Goal: Information Seeking & Learning: Learn about a topic

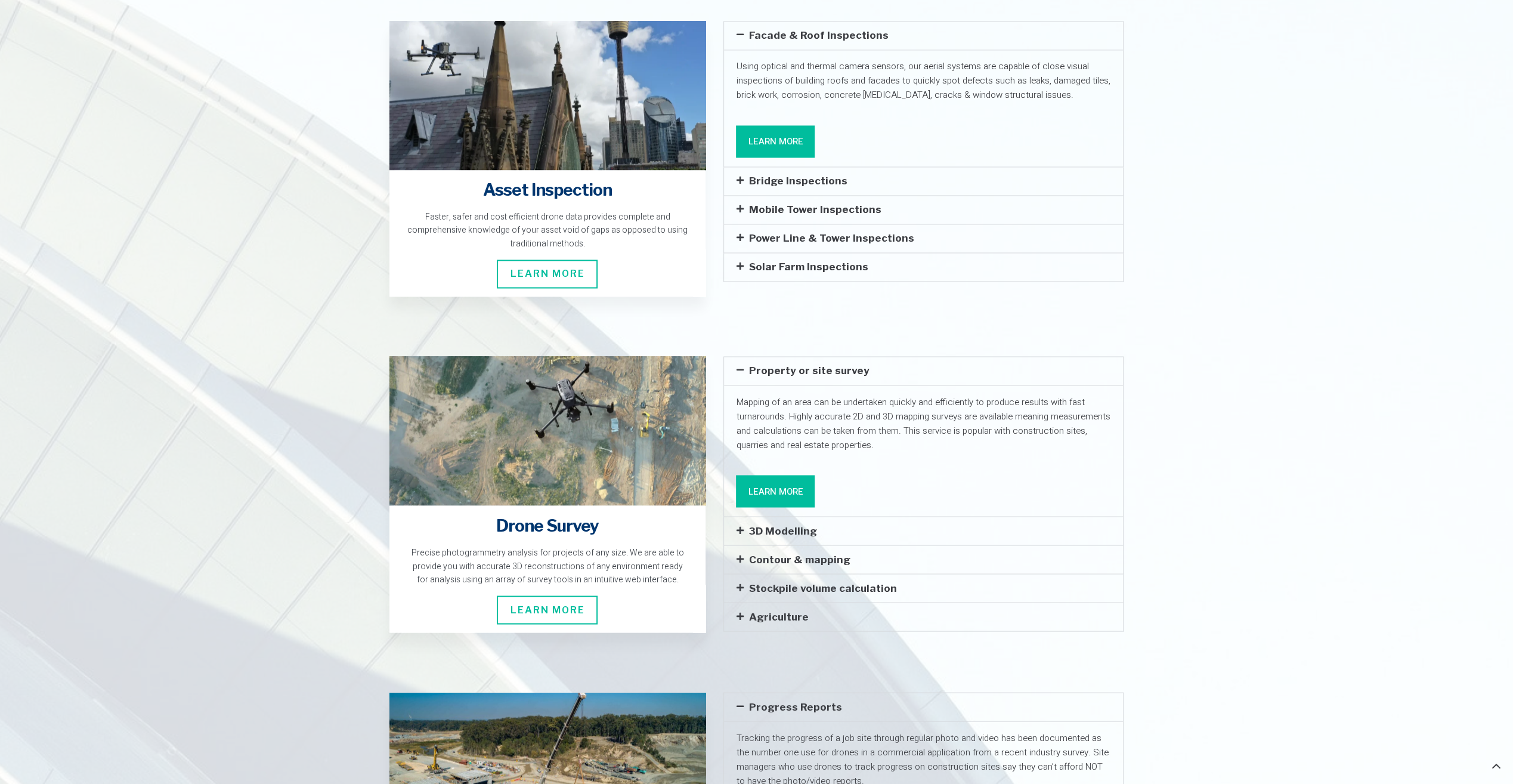
scroll to position [1789, 0]
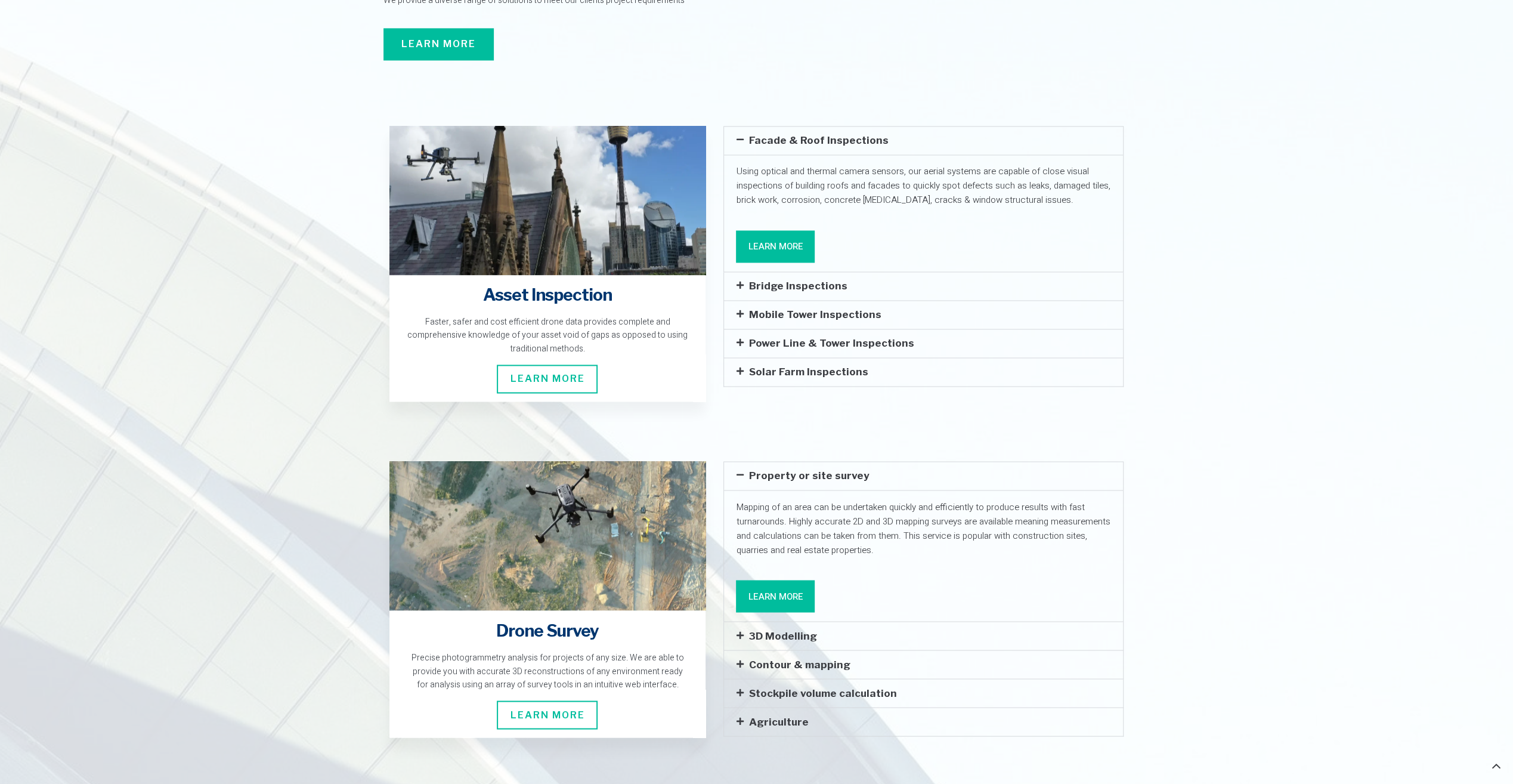
click at [785, 230] on link "Learn More" at bounding box center [776, 246] width 79 height 32
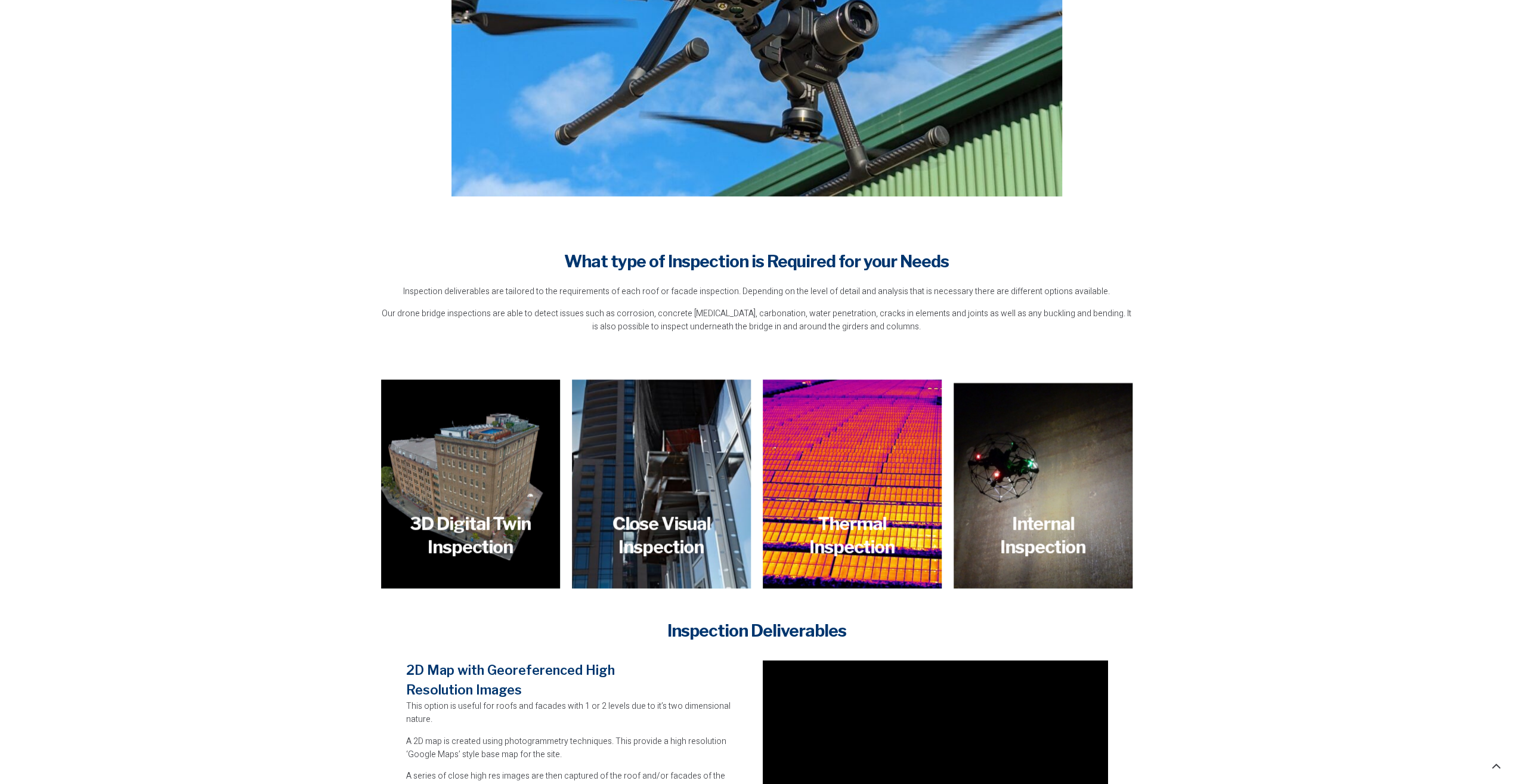
scroll to position [954, 0]
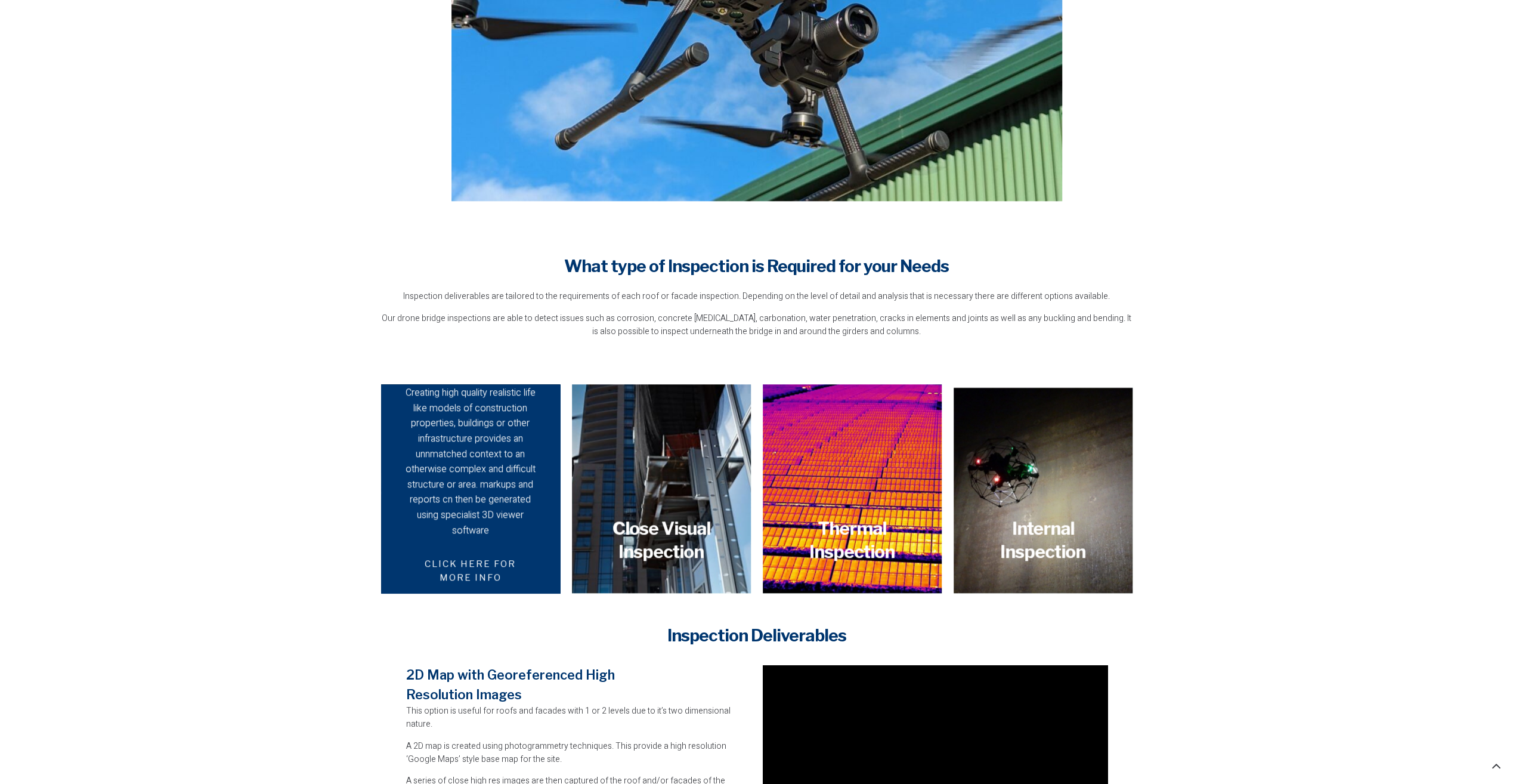
click at [456, 478] on div "Creating high quality realistic life like models of construction properties, bu…" at bounding box center [471, 461] width 137 height 153
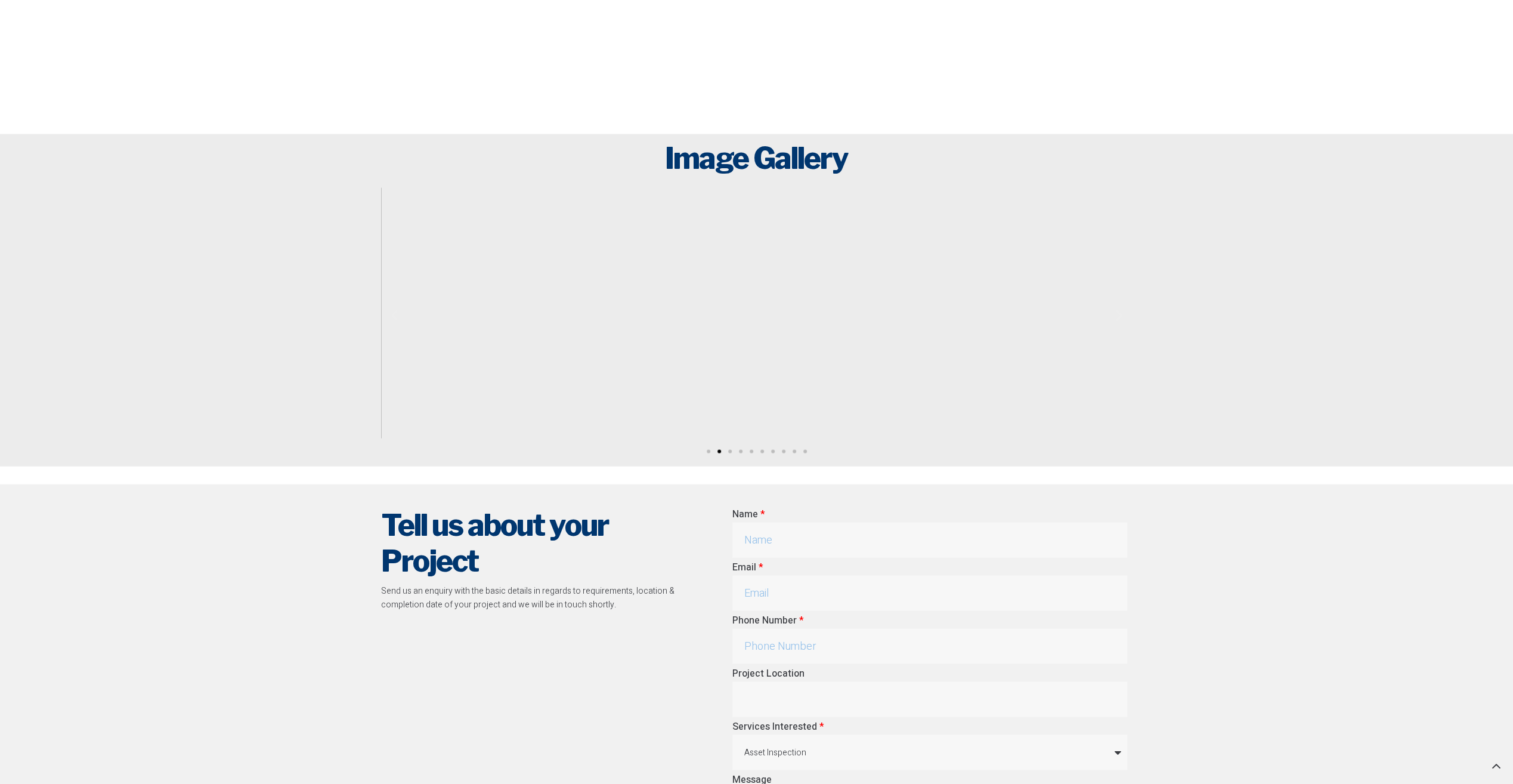
scroll to position [2445, 0]
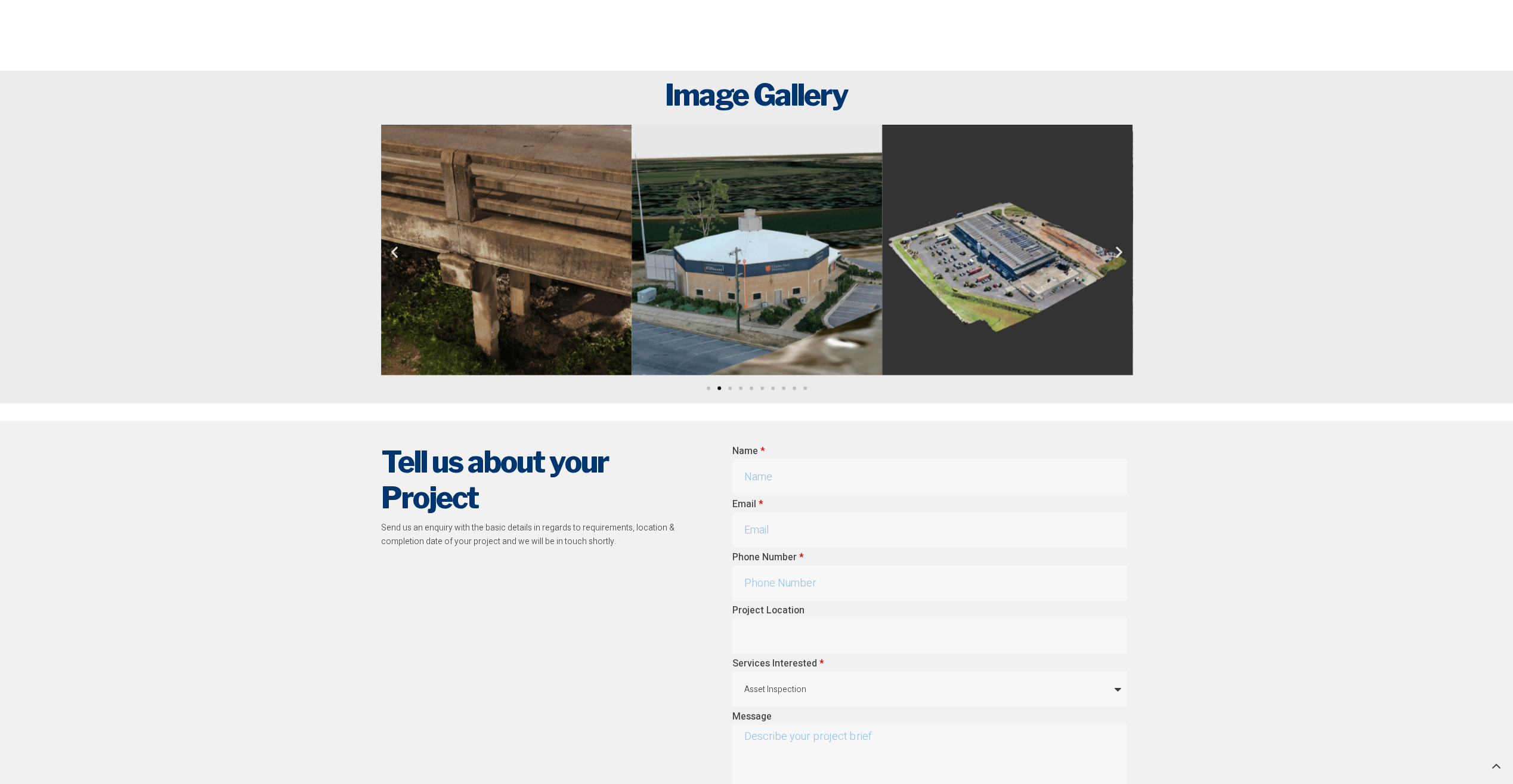
click at [1120, 249] on icon "Next slide" at bounding box center [1119, 252] width 15 height 15
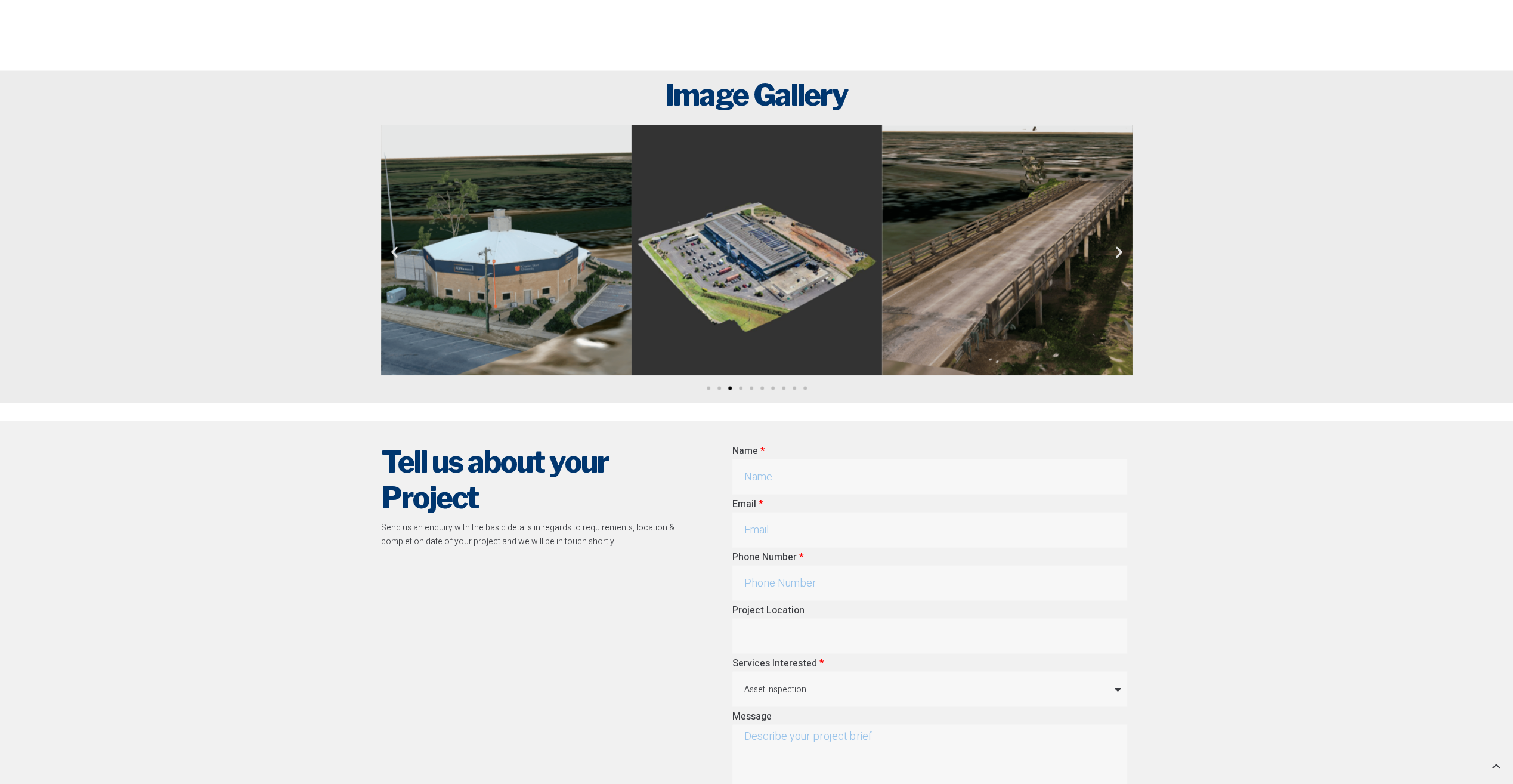
click at [1120, 249] on icon "Next slide" at bounding box center [1119, 252] width 15 height 15
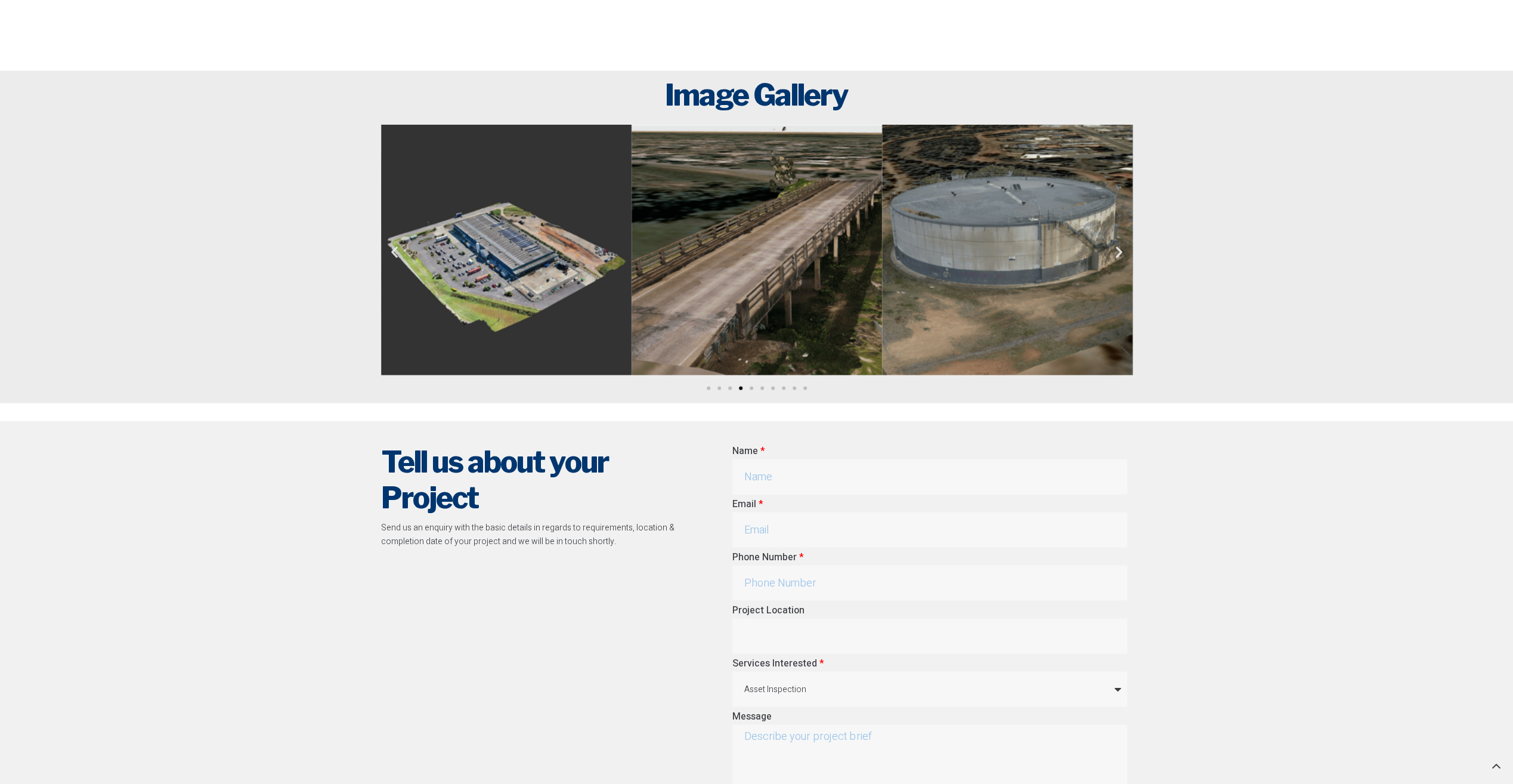
click at [1120, 249] on icon "Next slide" at bounding box center [1119, 252] width 15 height 15
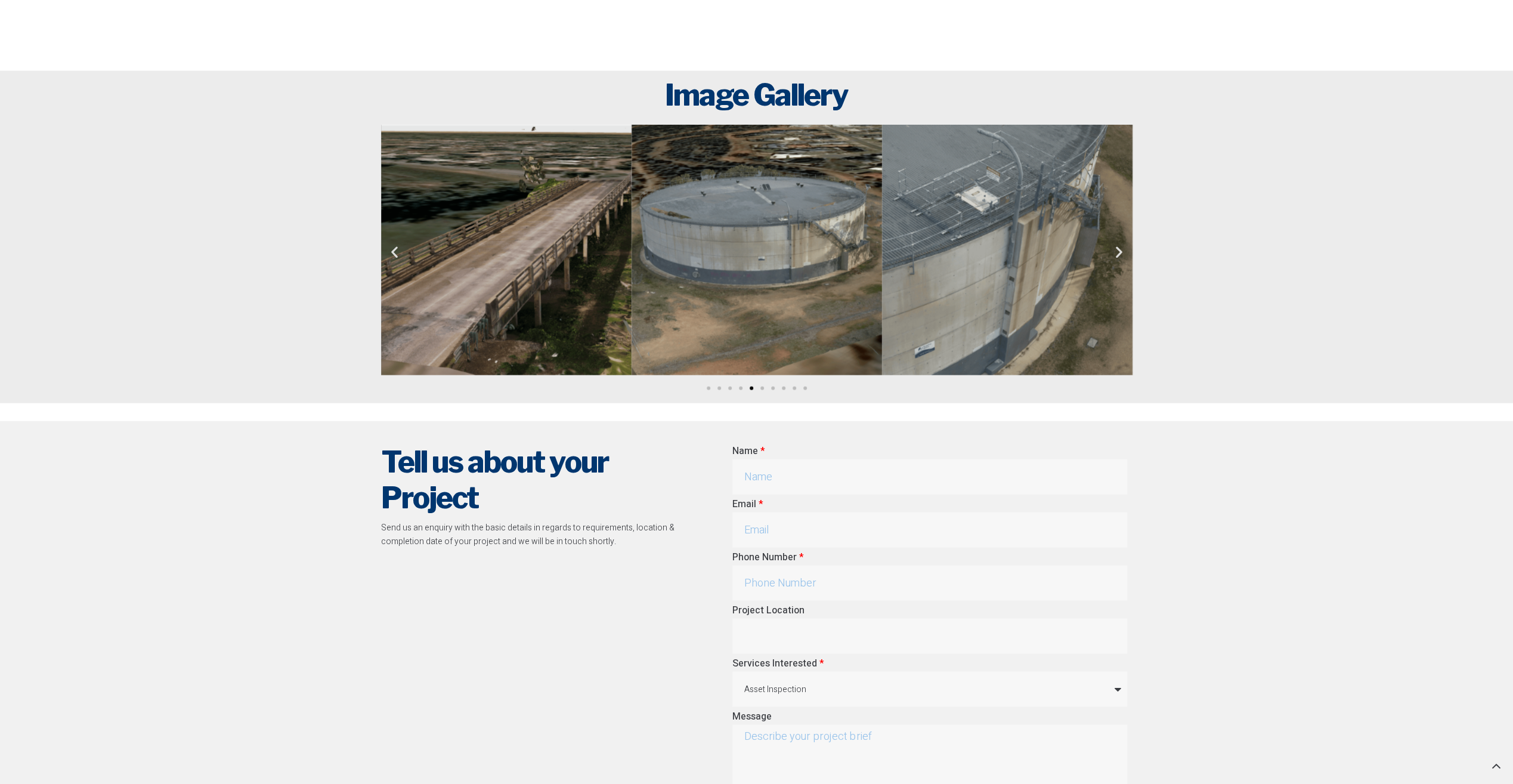
click at [1120, 249] on icon "Next slide" at bounding box center [1119, 252] width 15 height 15
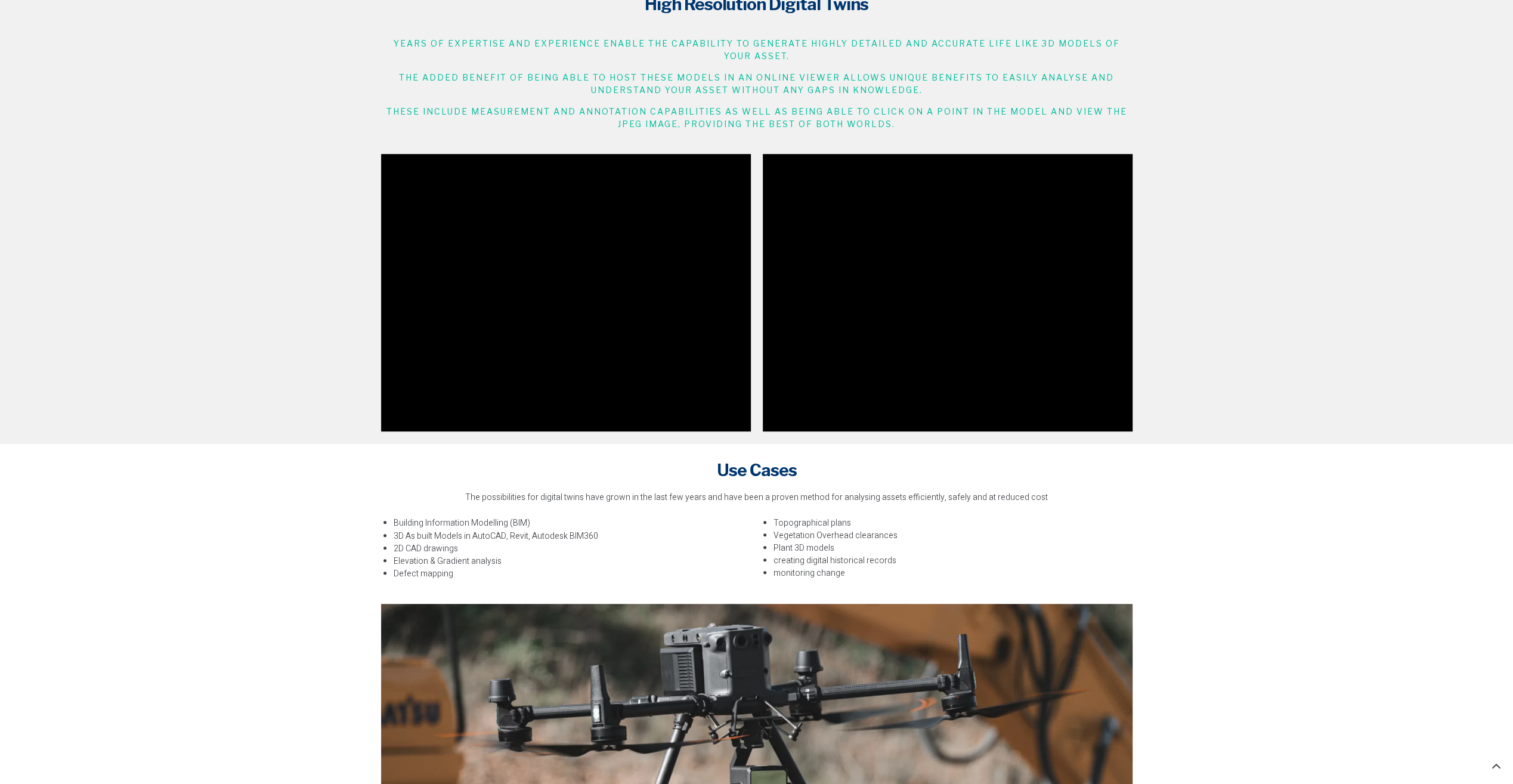
scroll to position [0, 0]
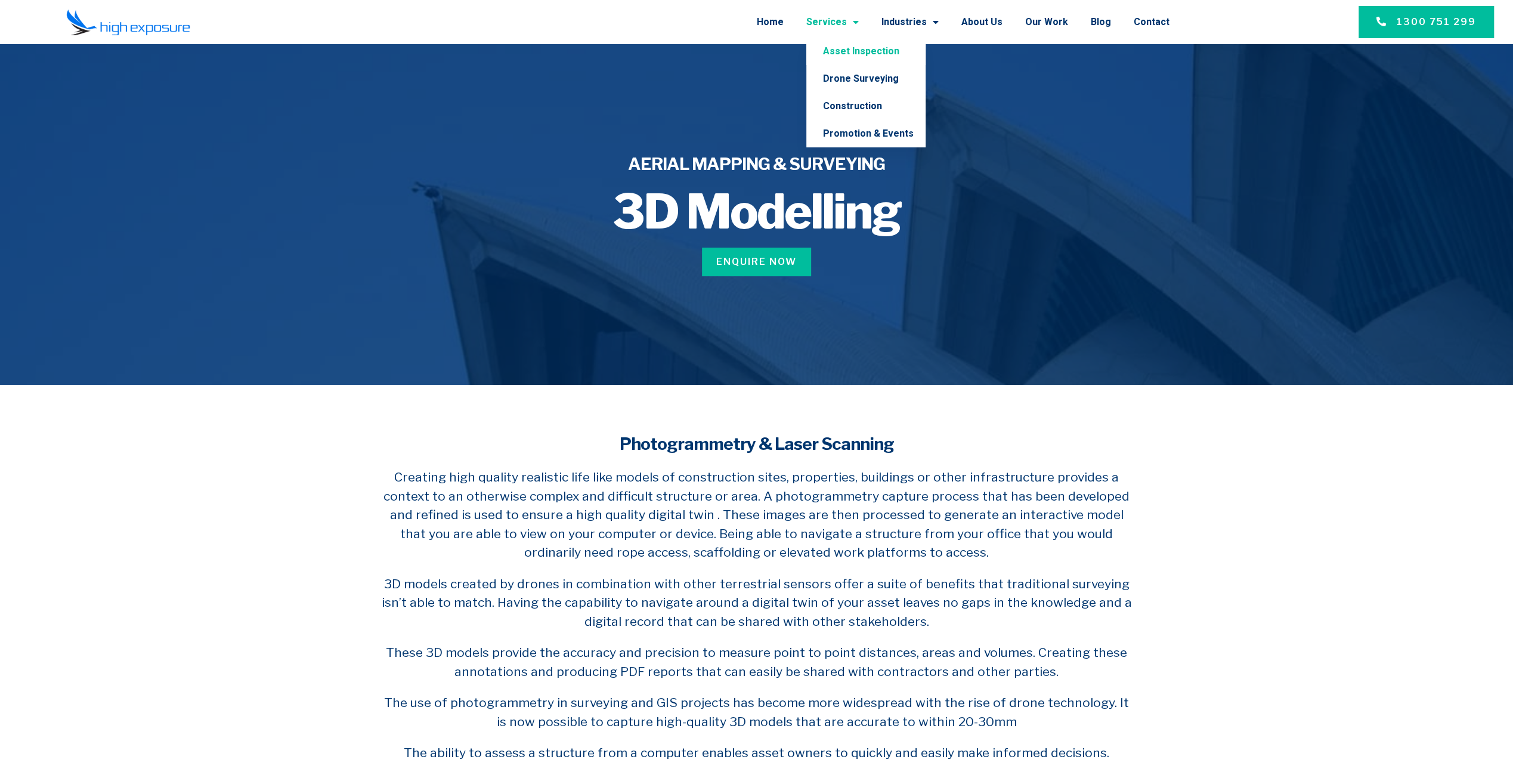
click at [857, 54] on link "Asset Inspection" at bounding box center [866, 51] width 119 height 27
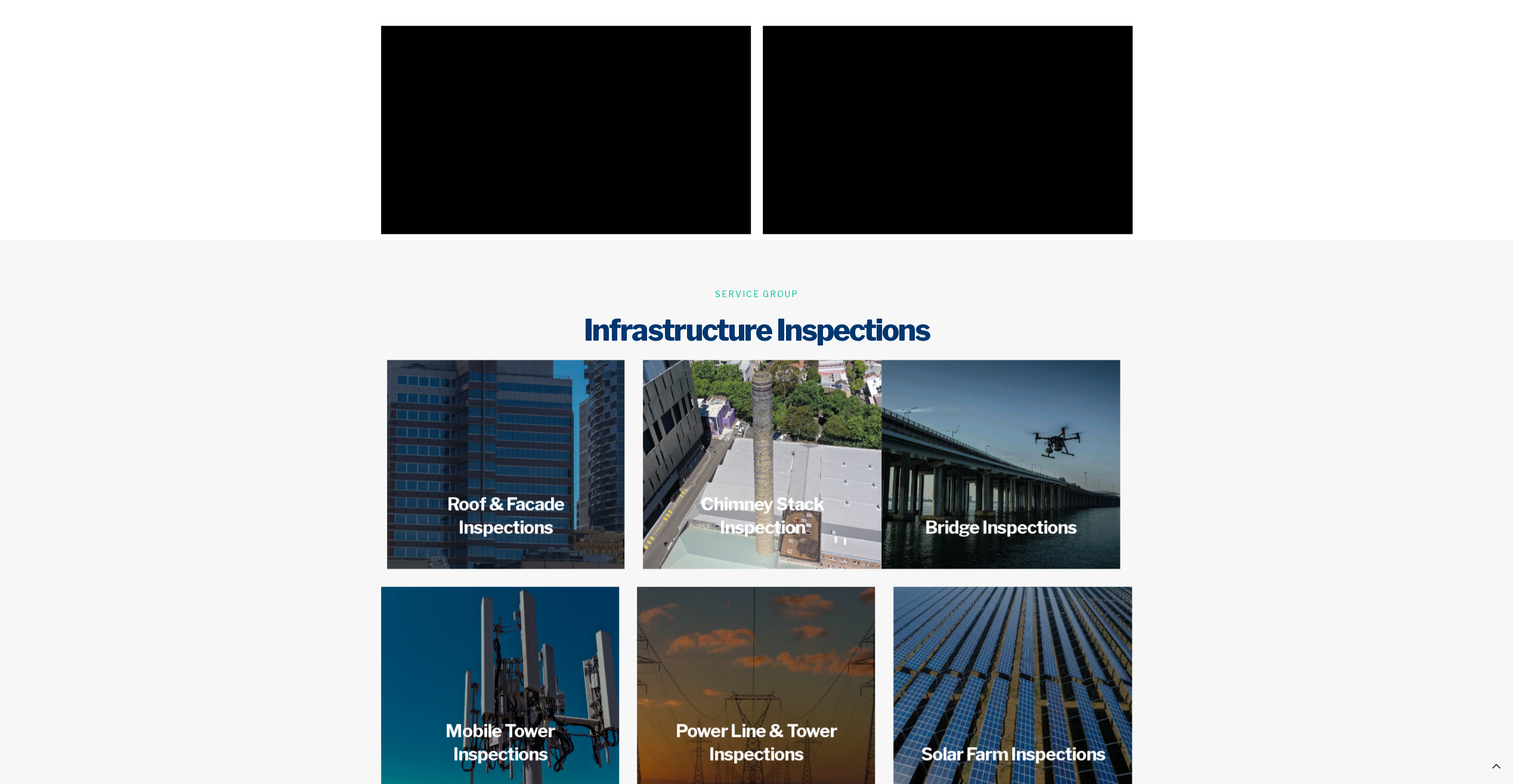
scroll to position [1550, 0]
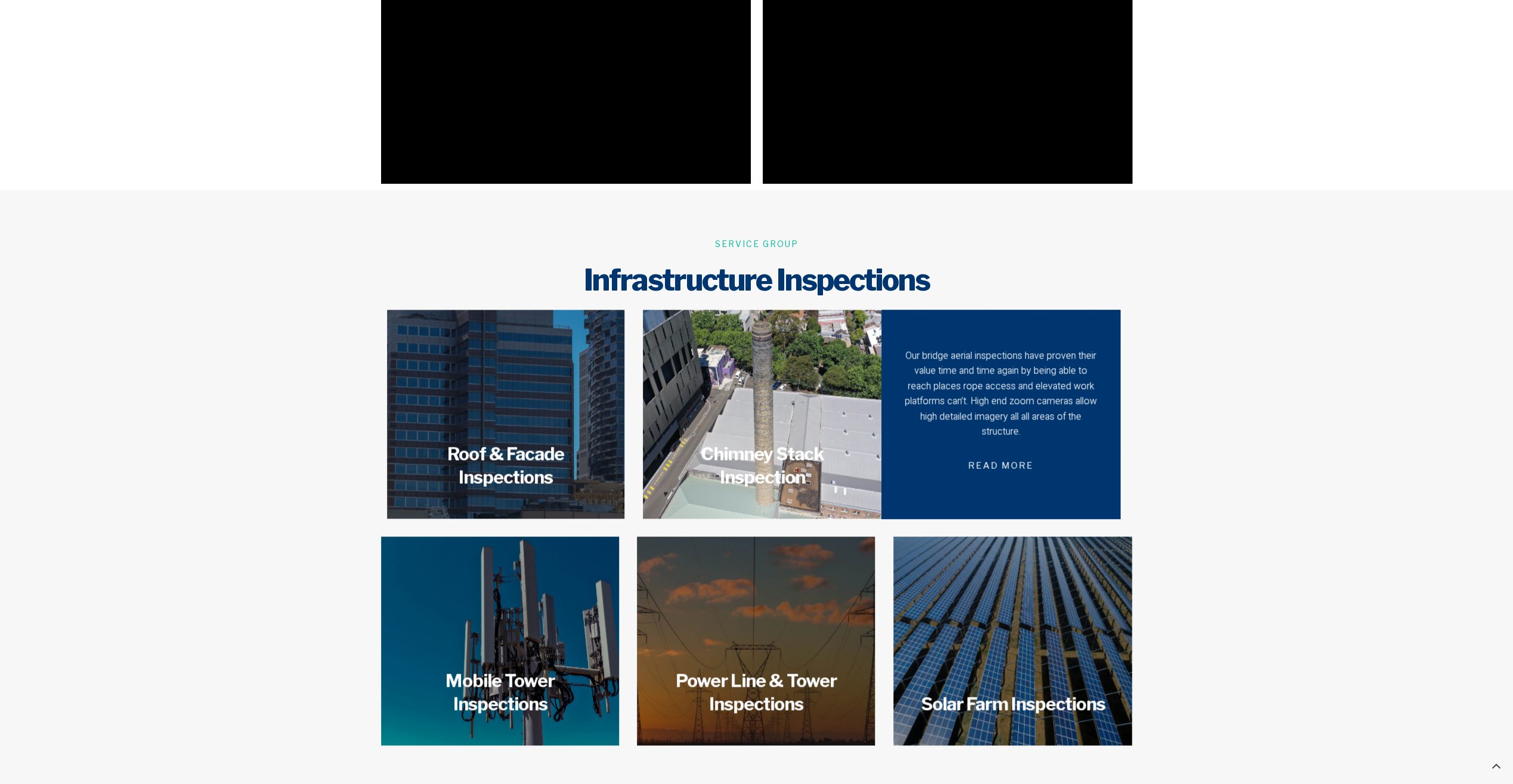
click at [966, 412] on div "Our bridge aerial inspections have proven their value time and time again by be…" at bounding box center [1001, 394] width 197 height 92
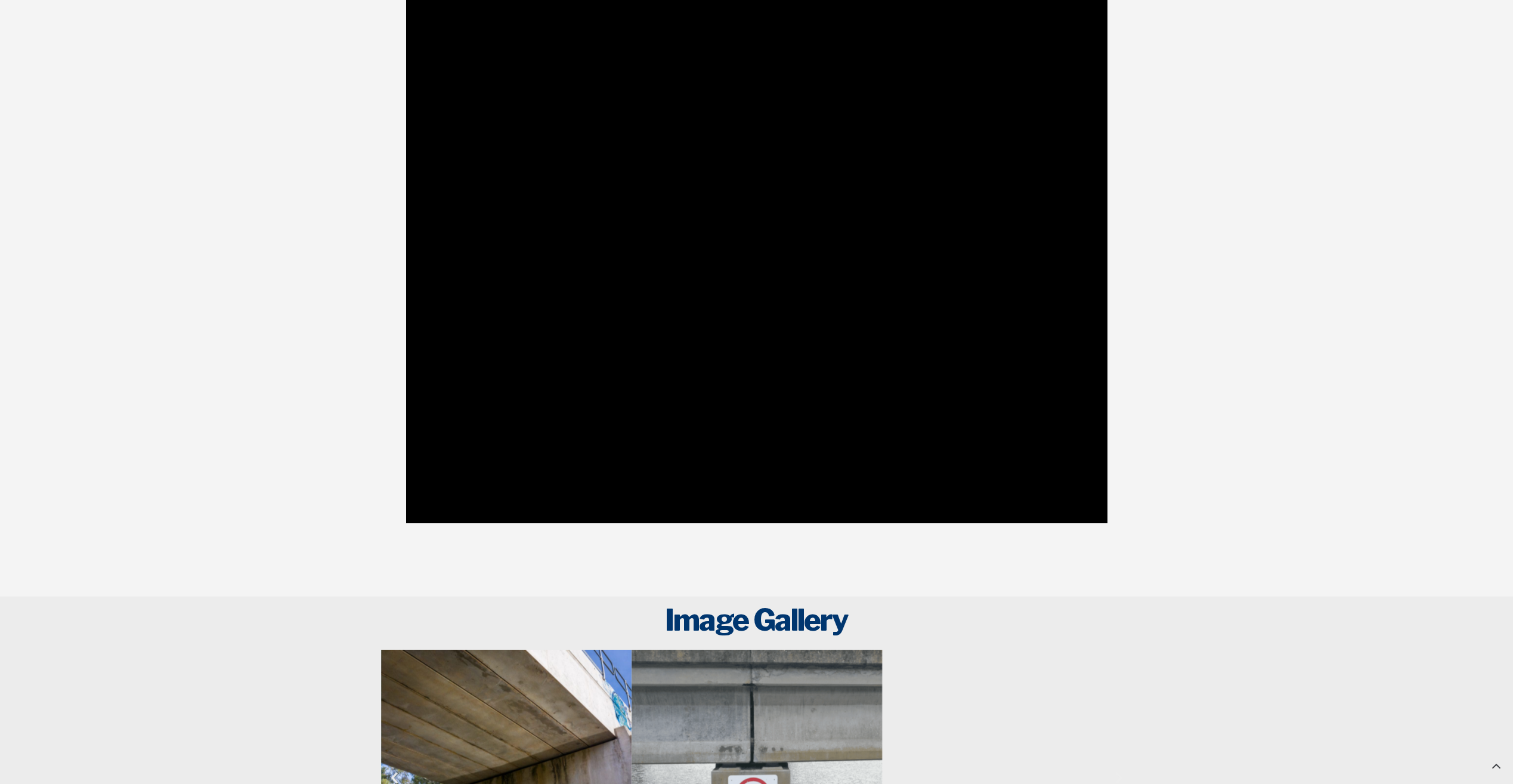
scroll to position [1491, 0]
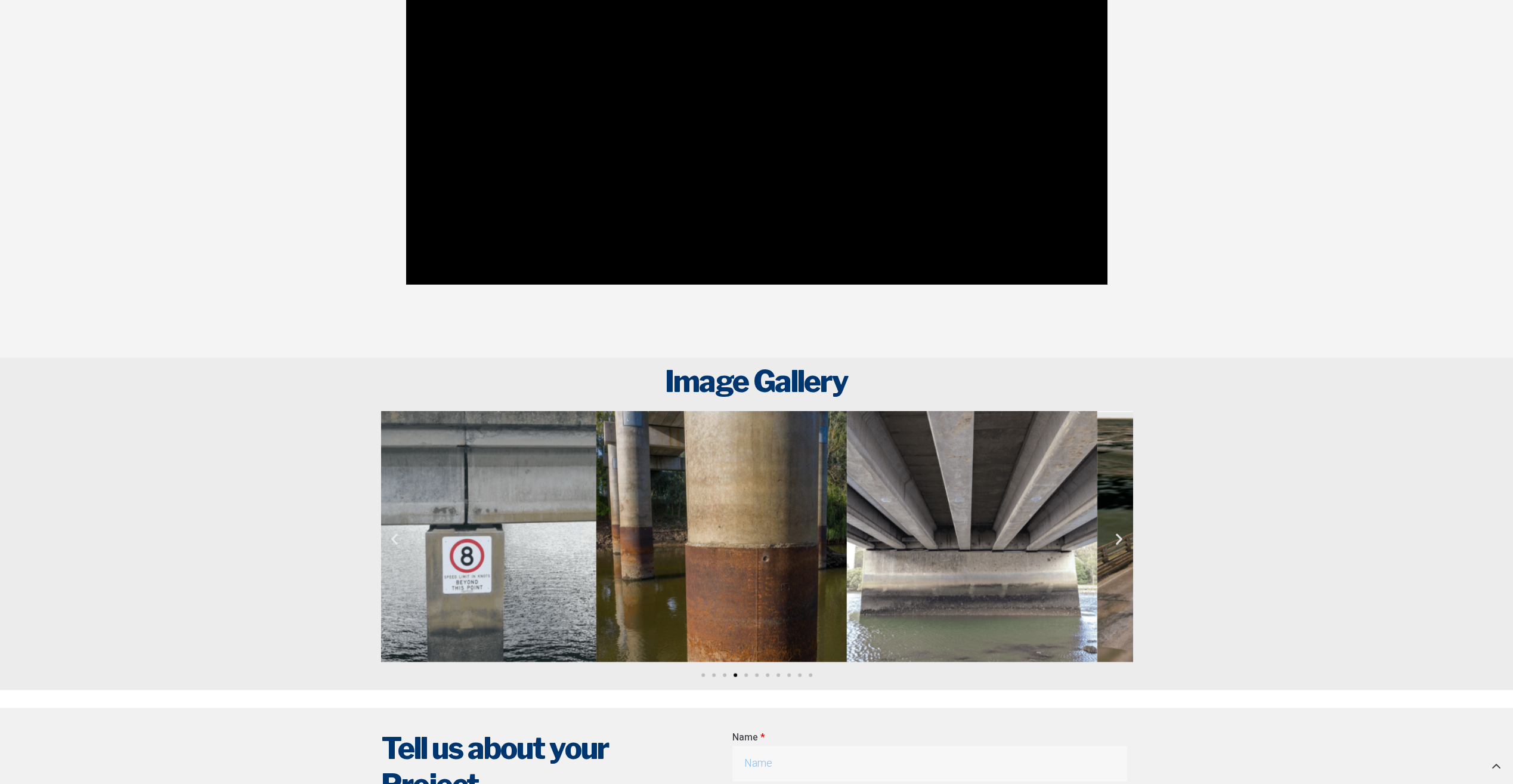
click at [652, 472] on img "6 / 11" at bounding box center [720, 536] width 251 height 251
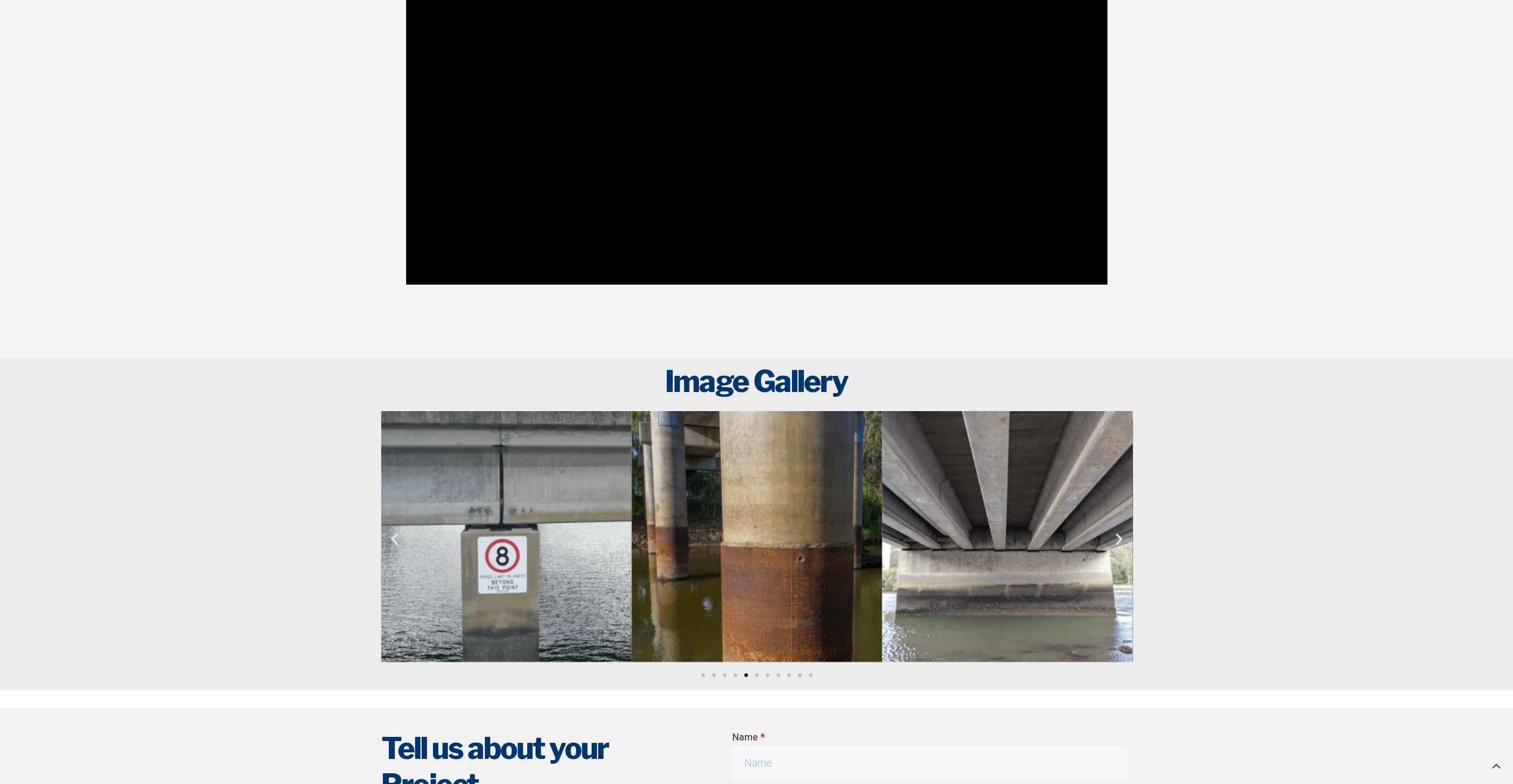
click at [1120, 530] on icon "Next slide" at bounding box center [1119, 538] width 15 height 15
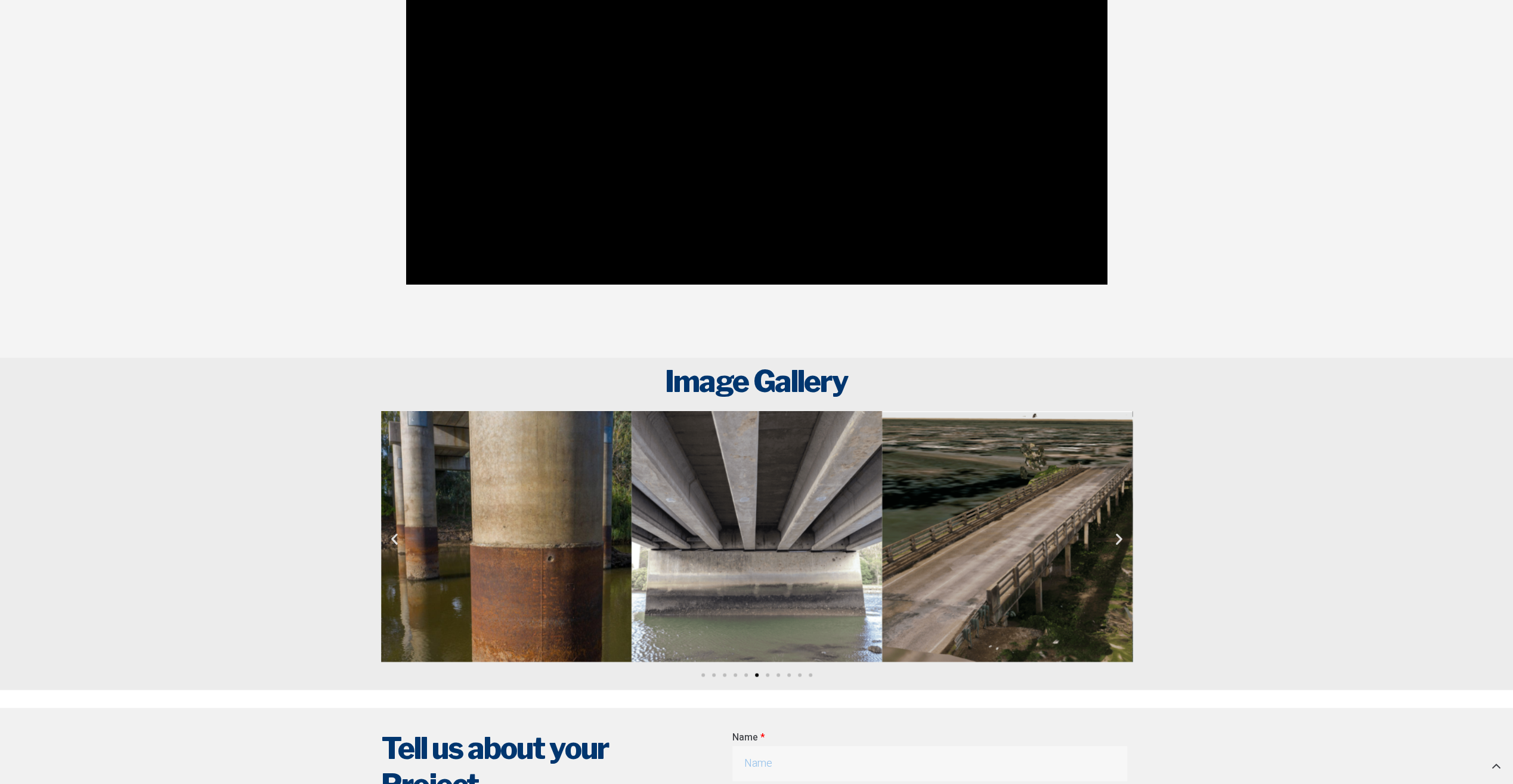
click at [1120, 530] on icon "Next slide" at bounding box center [1119, 538] width 15 height 15
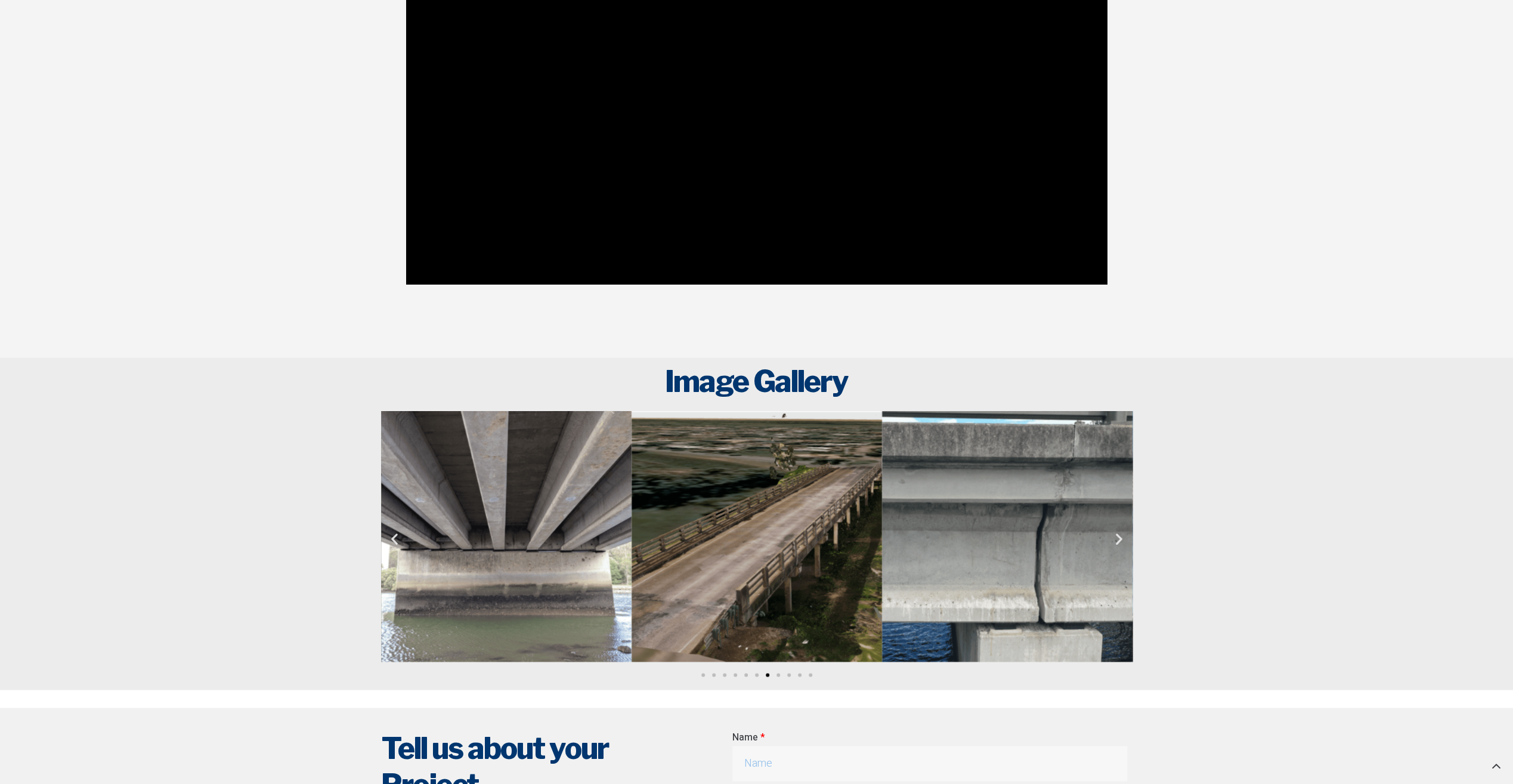
click at [1120, 530] on icon "Next slide" at bounding box center [1119, 538] width 15 height 15
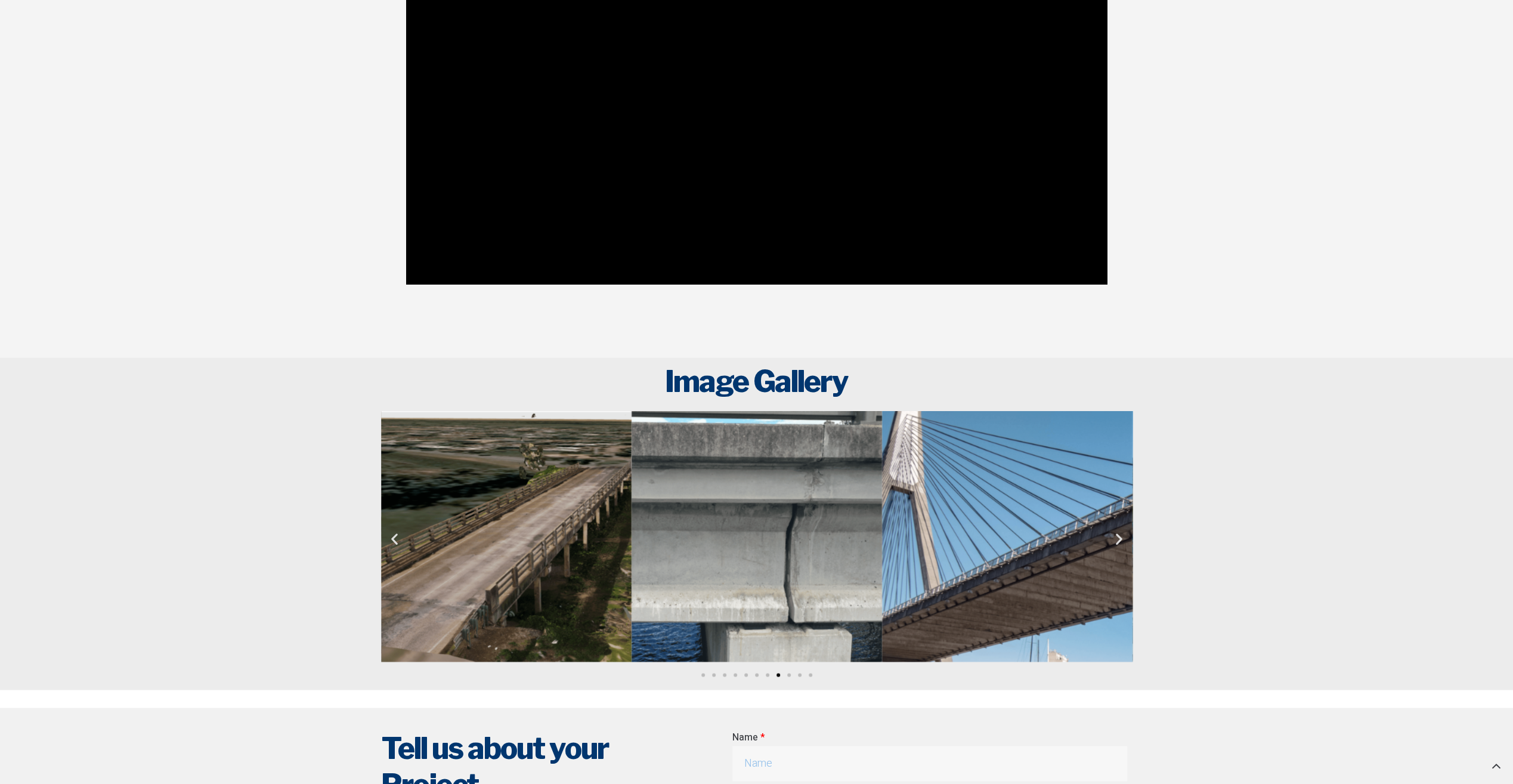
click at [1120, 530] on icon "Next slide" at bounding box center [1119, 538] width 15 height 15
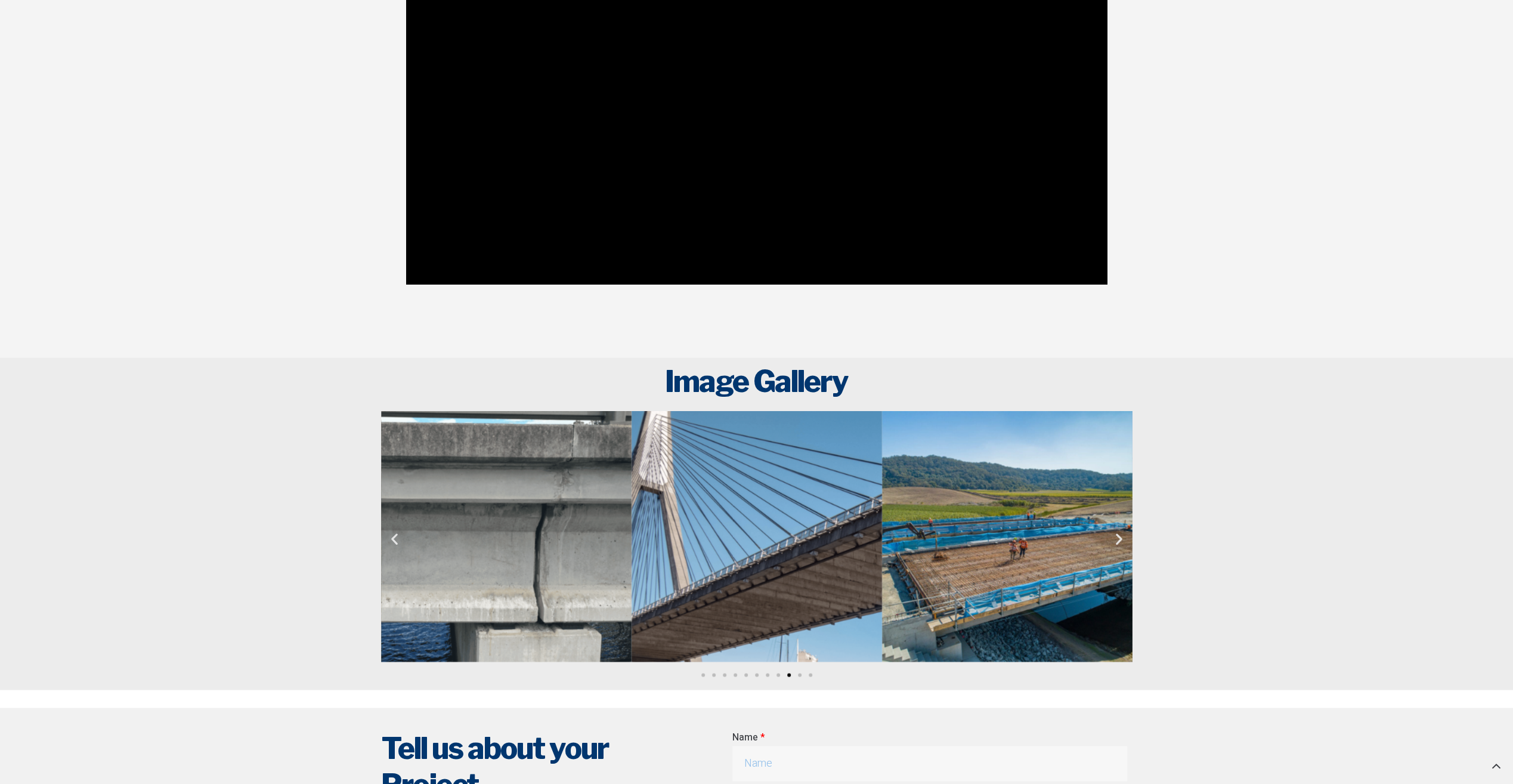
click at [1120, 530] on icon "Next slide" at bounding box center [1119, 538] width 15 height 15
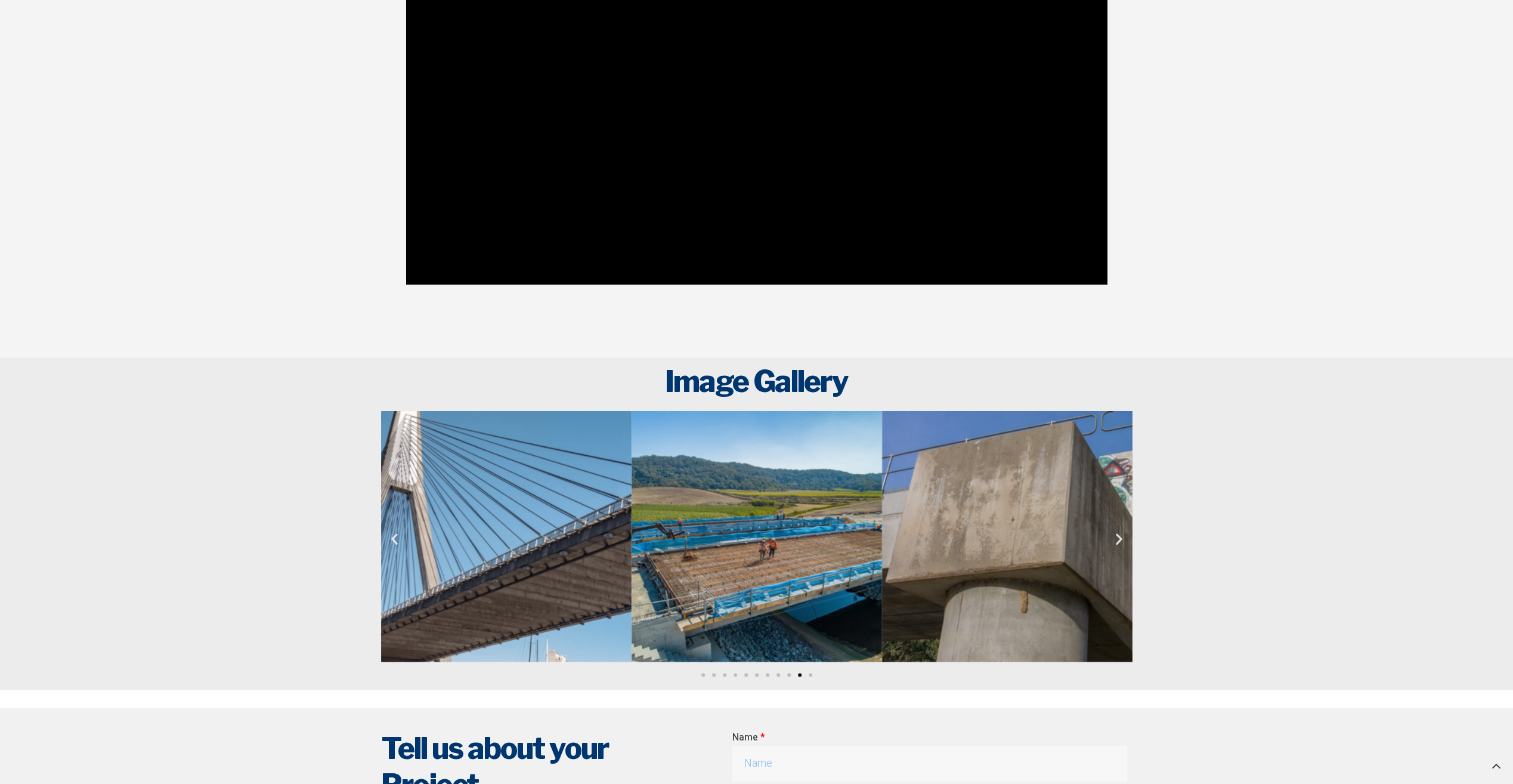
click at [1120, 530] on icon "Next slide" at bounding box center [1119, 538] width 15 height 15
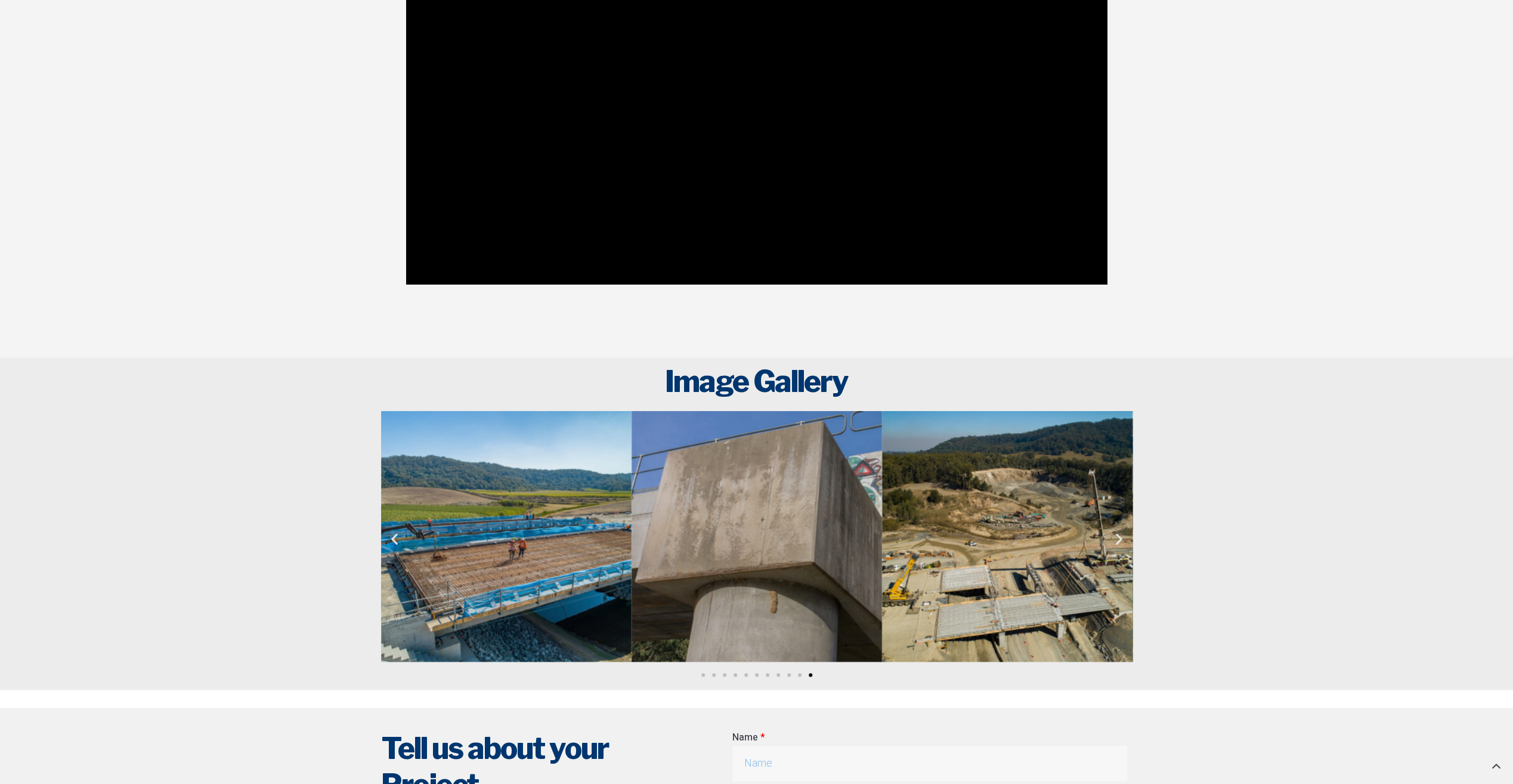
click at [1120, 530] on icon "Next slide" at bounding box center [1119, 538] width 15 height 15
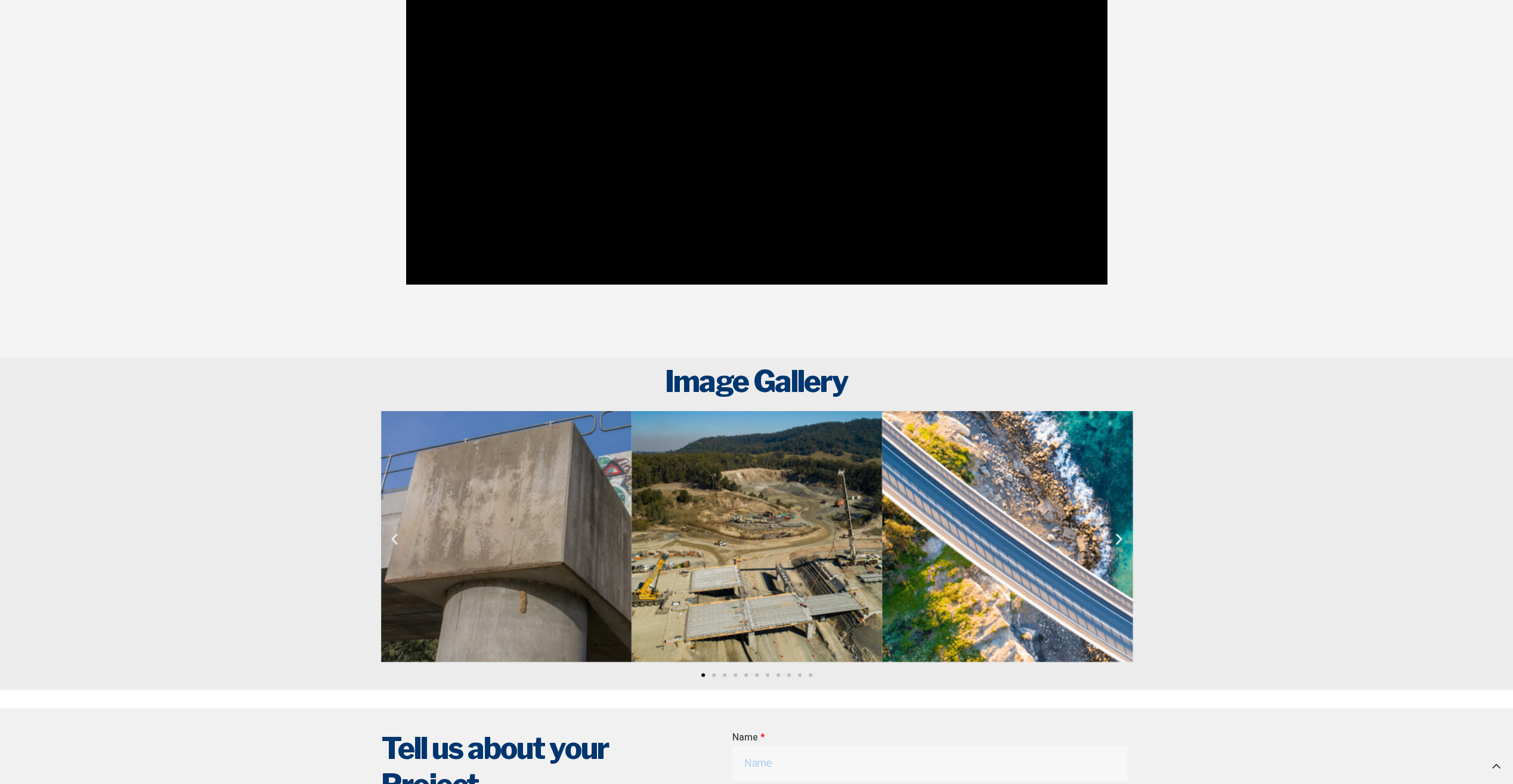
click at [1119, 530] on icon "Next slide" at bounding box center [1119, 538] width 15 height 15
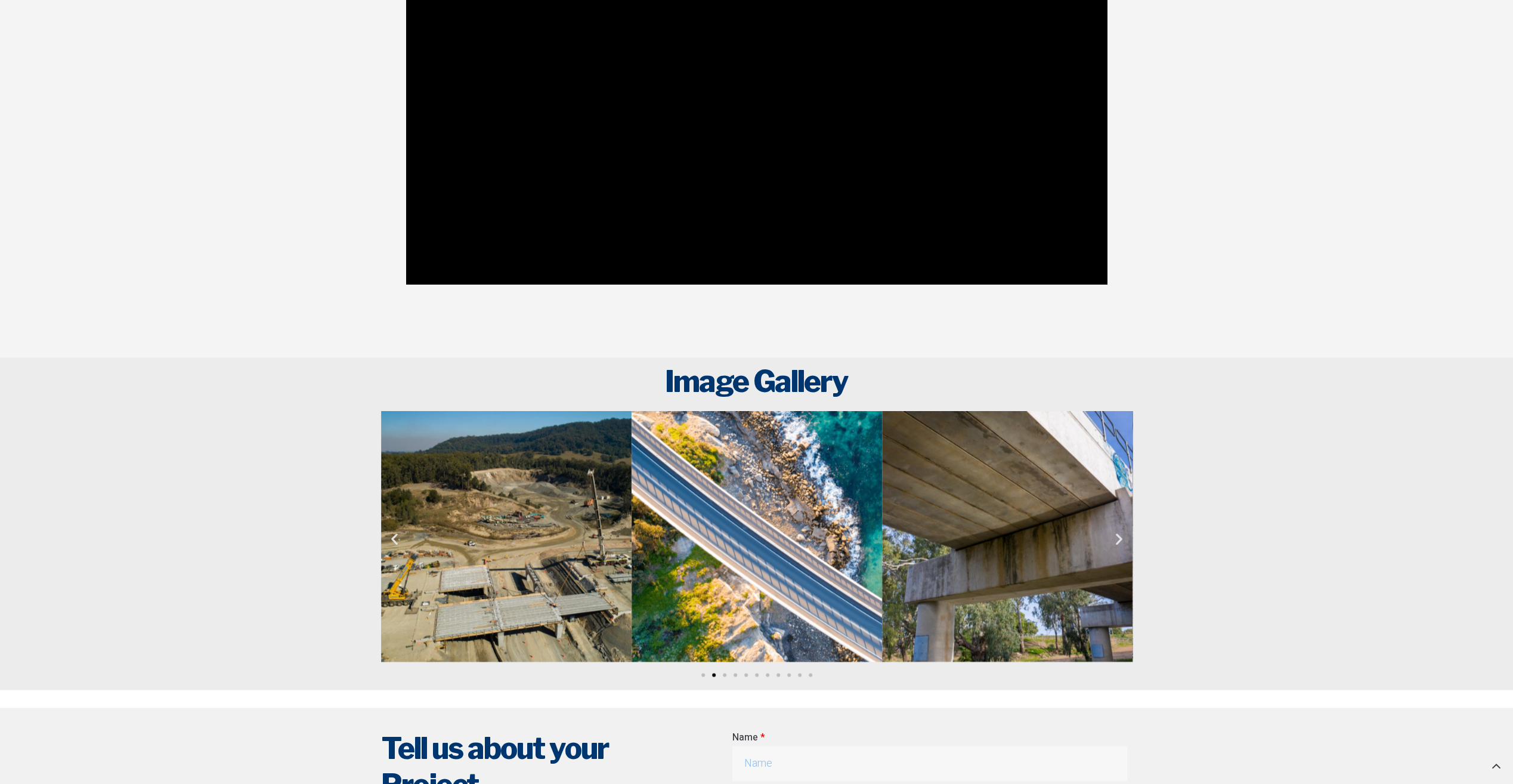
click at [1119, 530] on icon "Next slide" at bounding box center [1119, 538] width 15 height 15
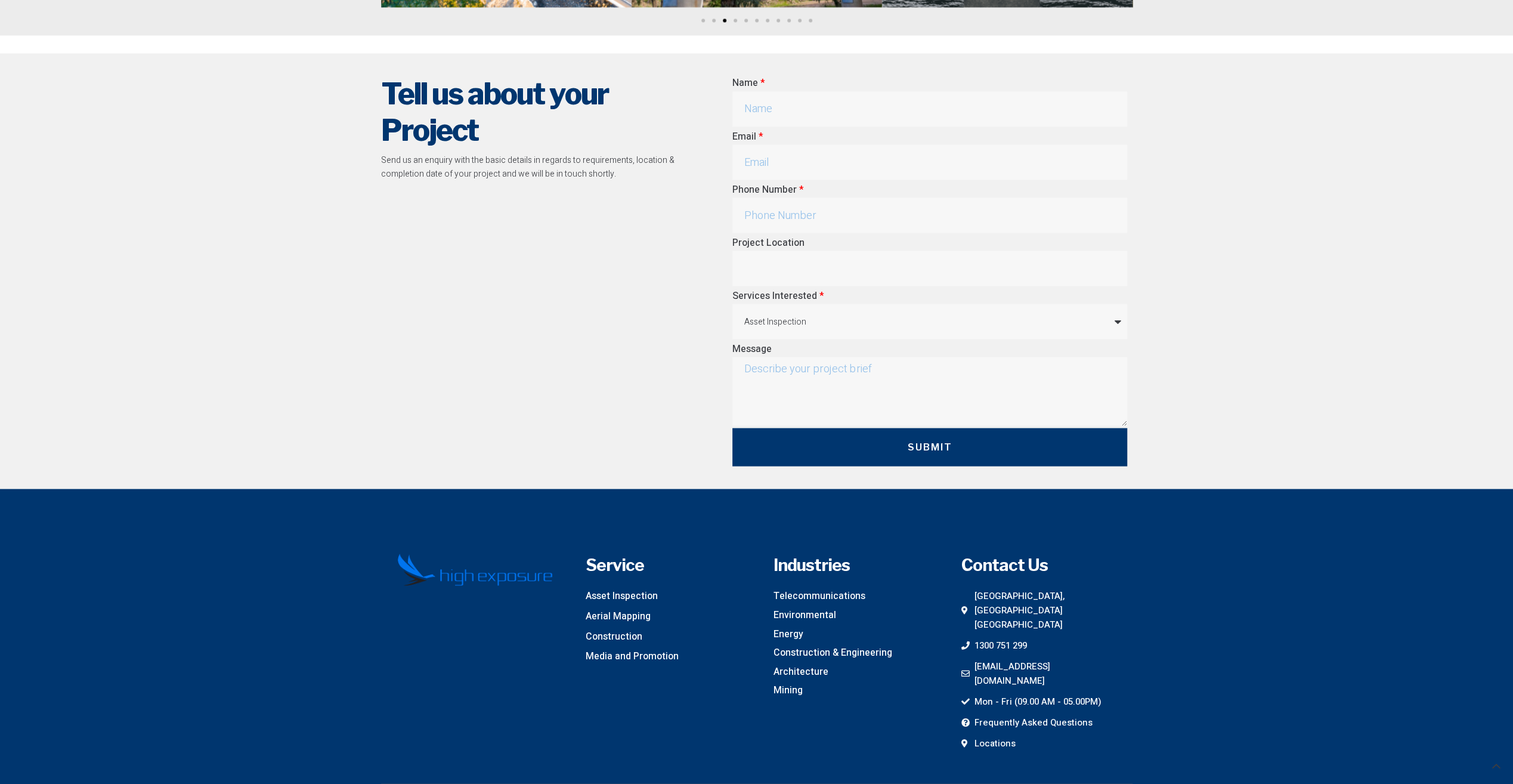
scroll to position [2160, 0]
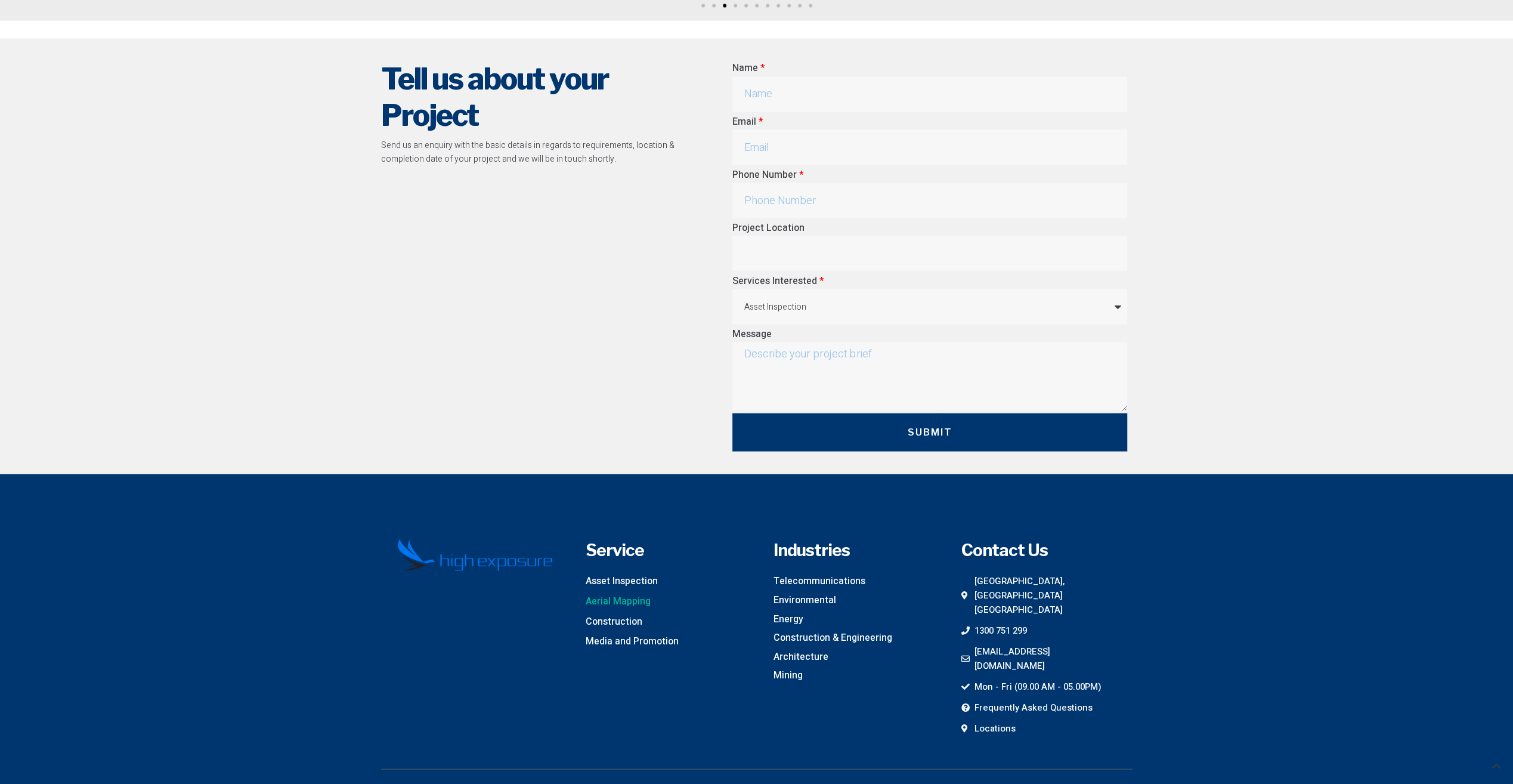
click at [613, 593] on span "Aerial Mapping" at bounding box center [618, 601] width 65 height 16
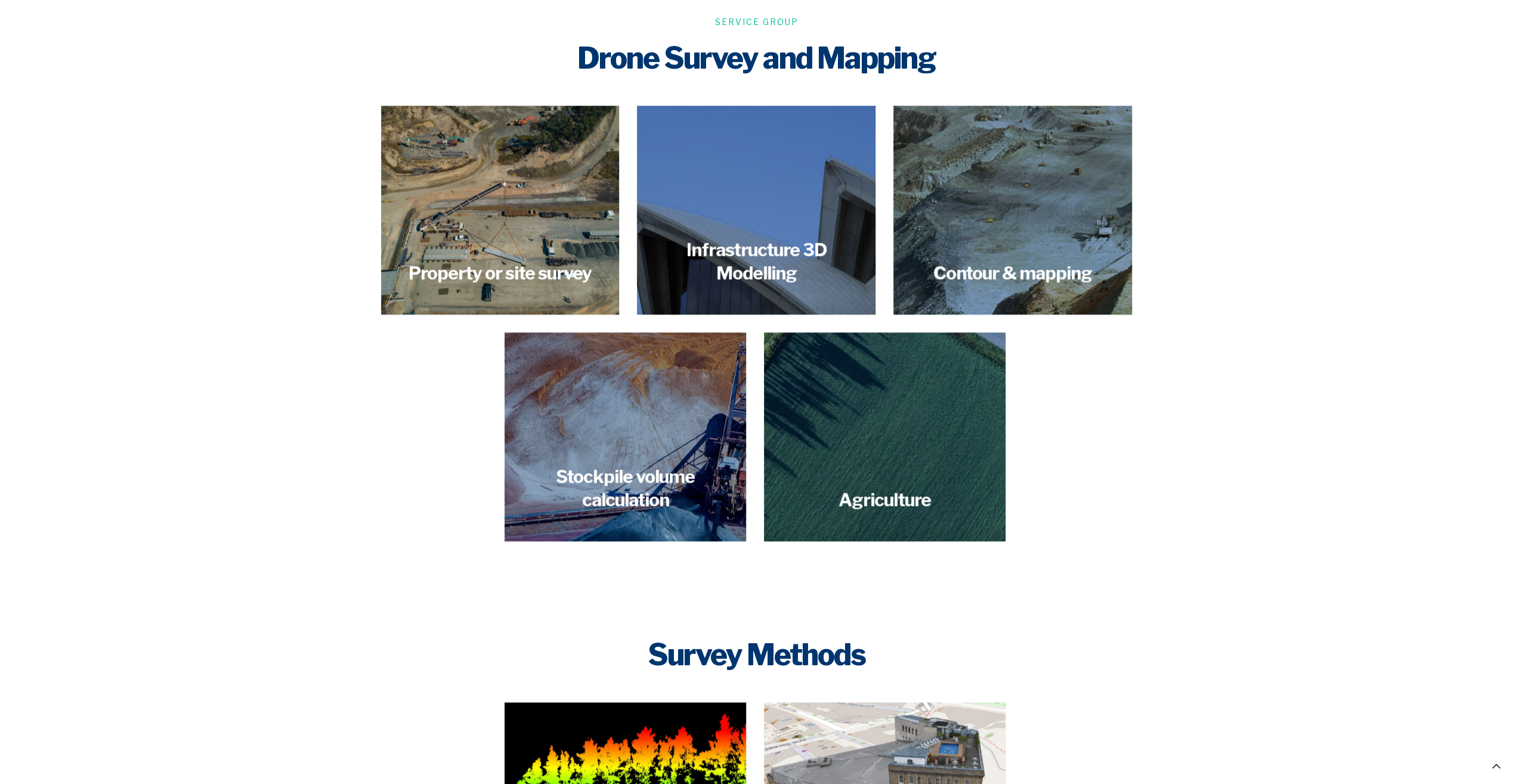
scroll to position [1530, 0]
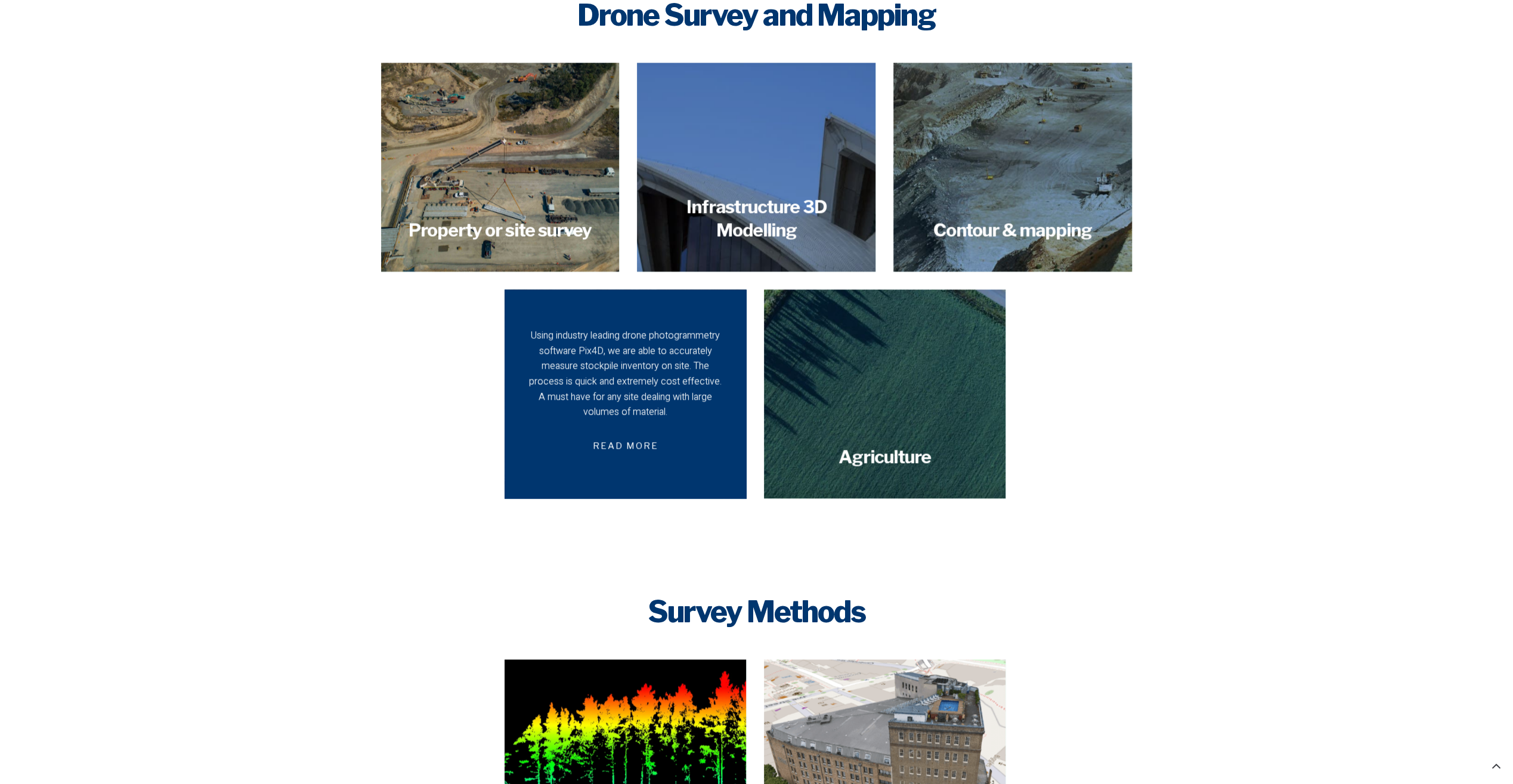
click at [630, 383] on div "Using industry leading drone photogrammetry software Pix4D, we are able to accu…" at bounding box center [625, 374] width 200 height 92
